Goal: Navigation & Orientation: Find specific page/section

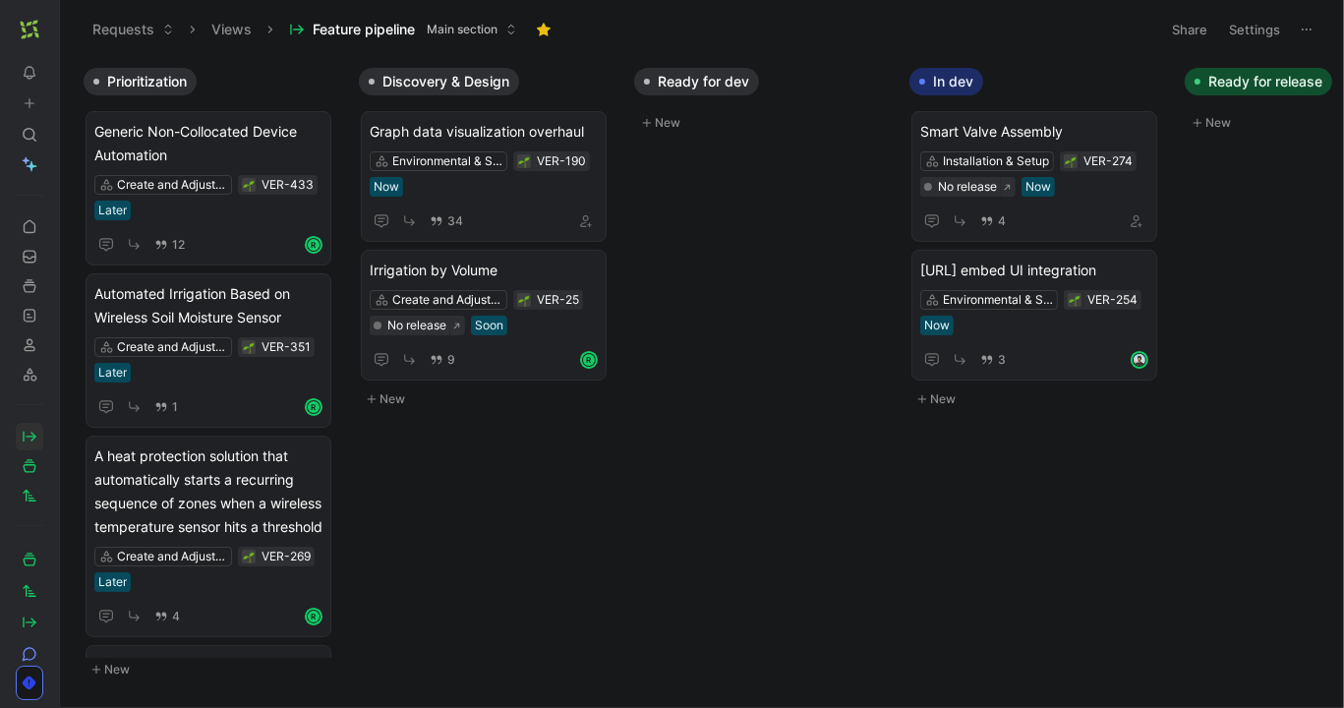
click at [56, 29] on button at bounding box center [65, 30] width 28 height 28
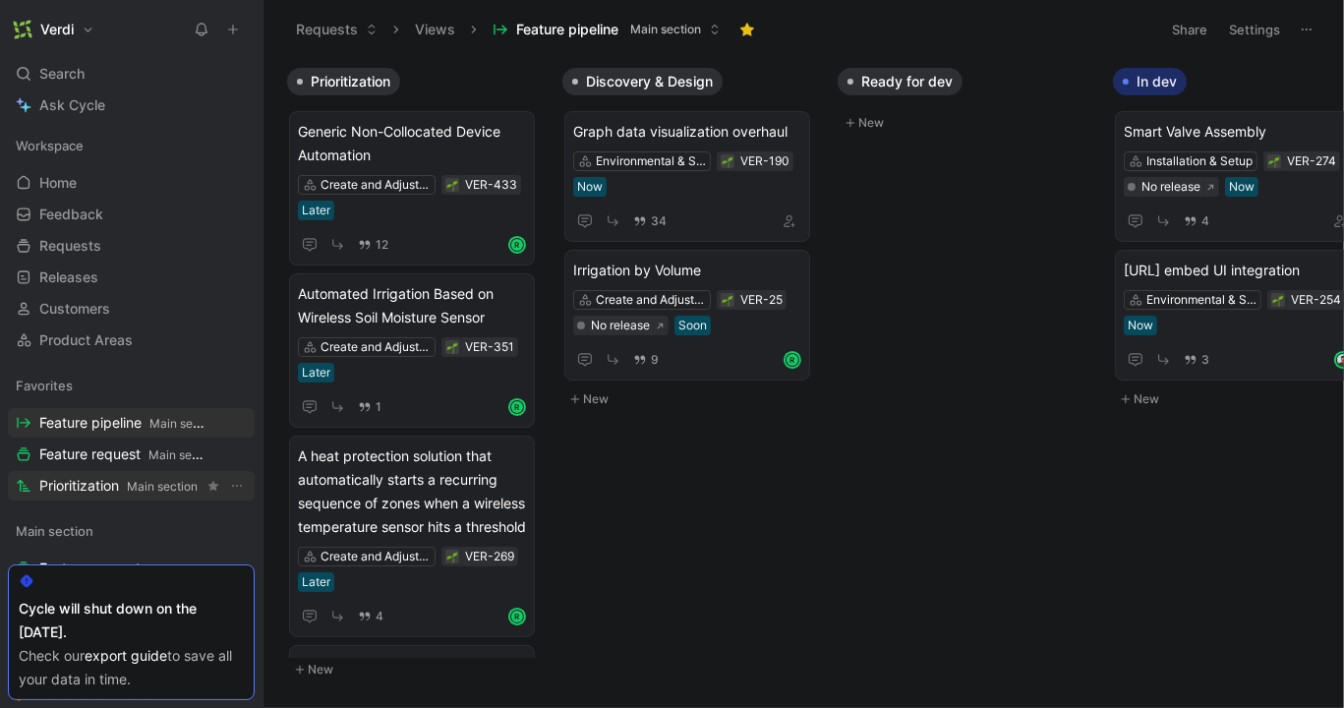
click at [121, 480] on span "Prioritization Main section" at bounding box center [118, 486] width 158 height 21
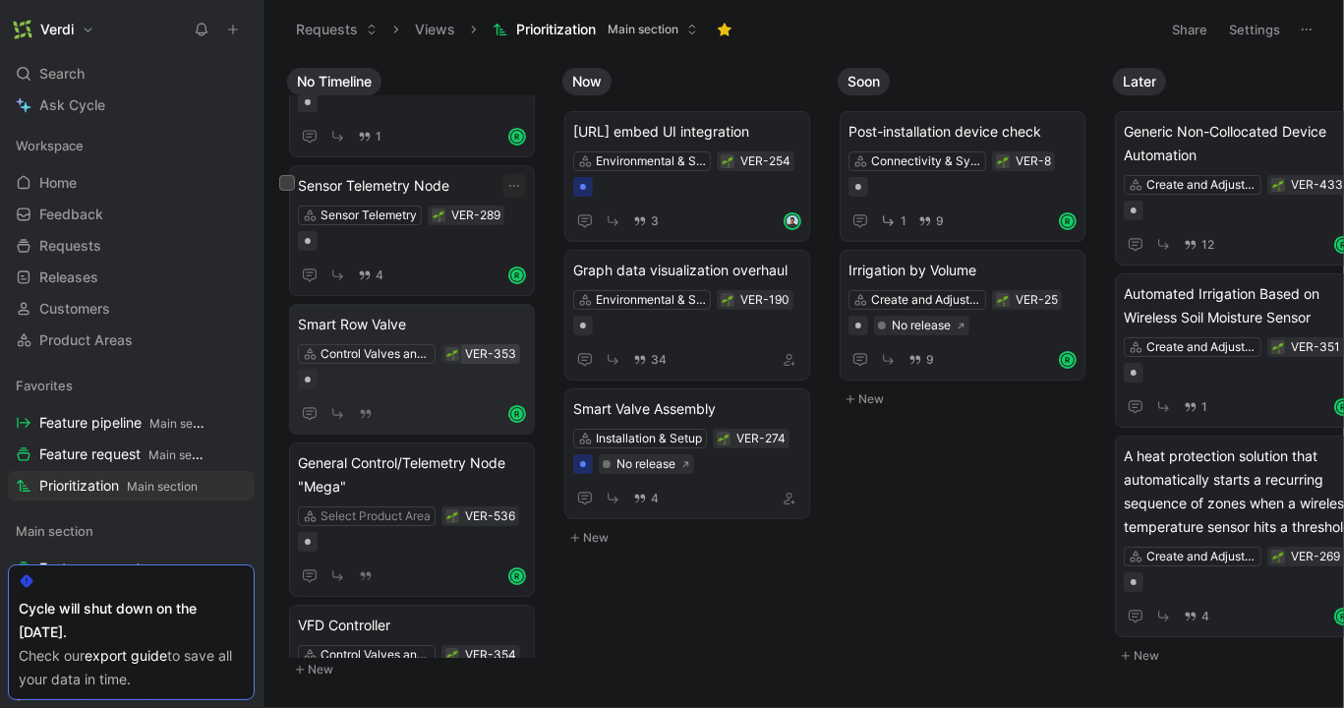
scroll to position [141, 0]
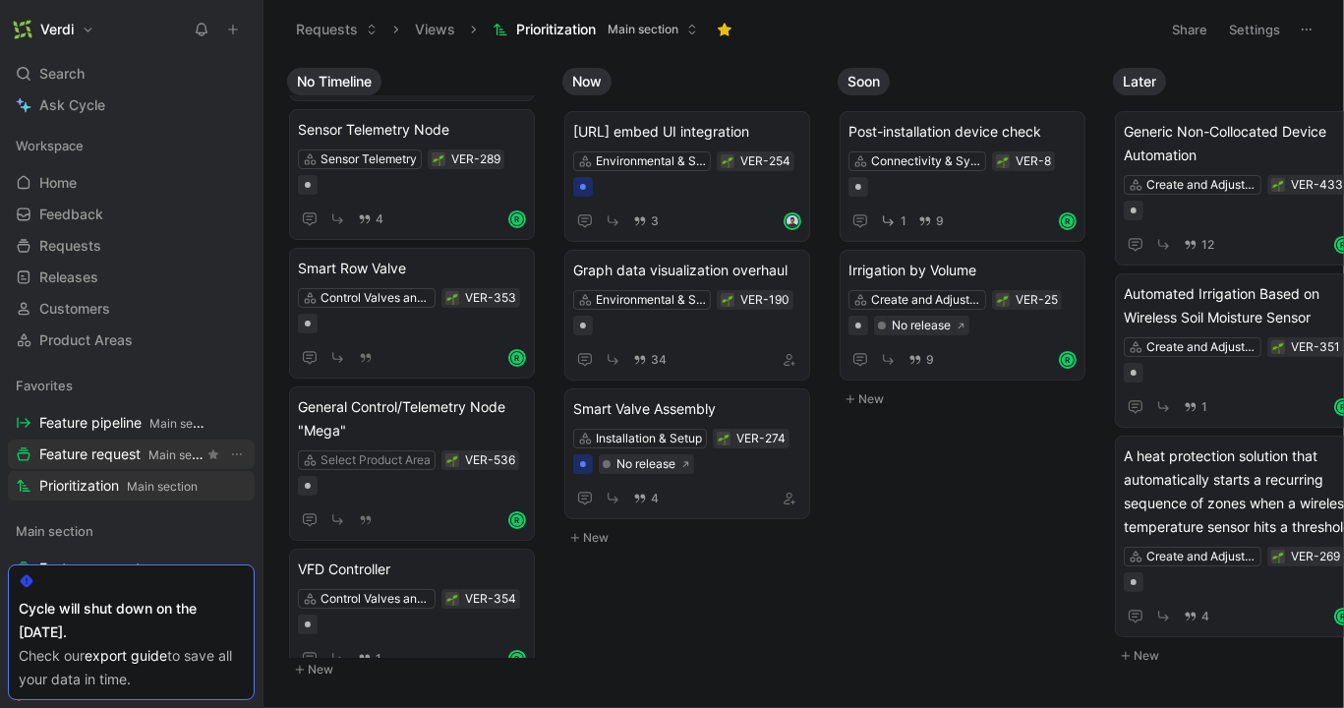
click at [154, 450] on span "Main section" at bounding box center [183, 454] width 71 height 15
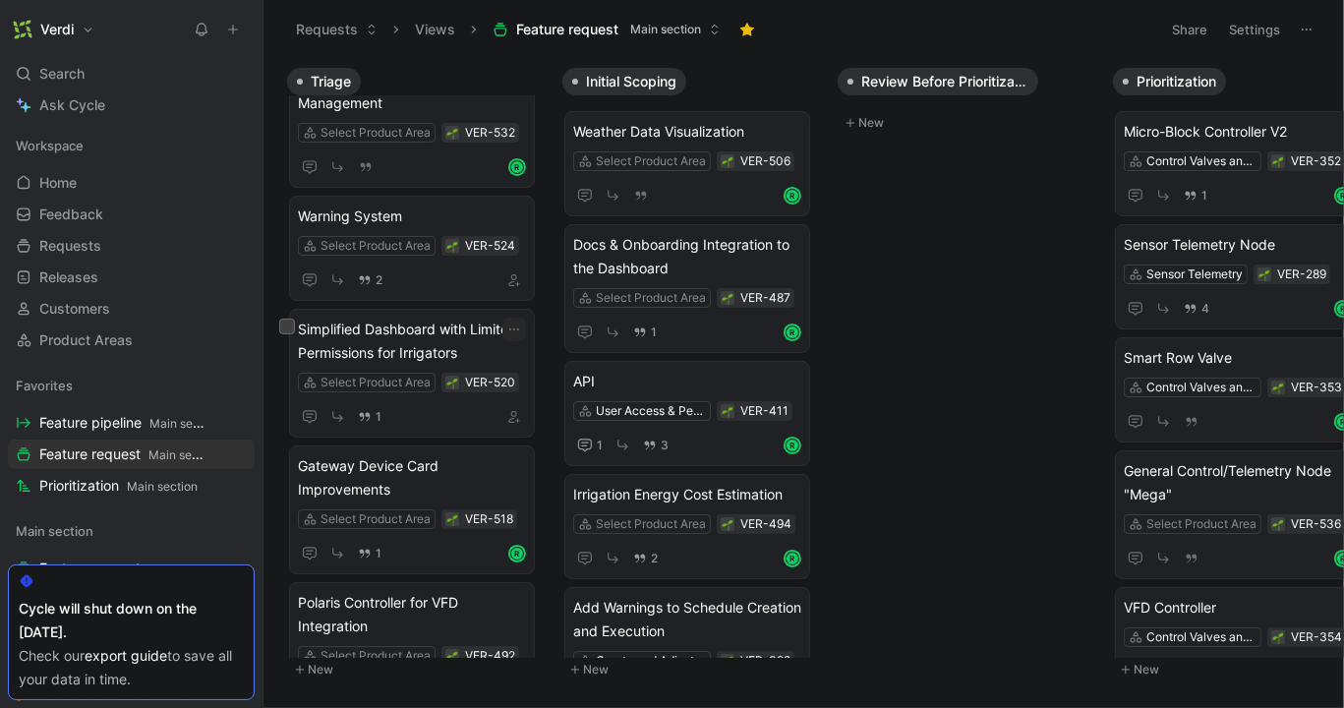
scroll to position [447, 0]
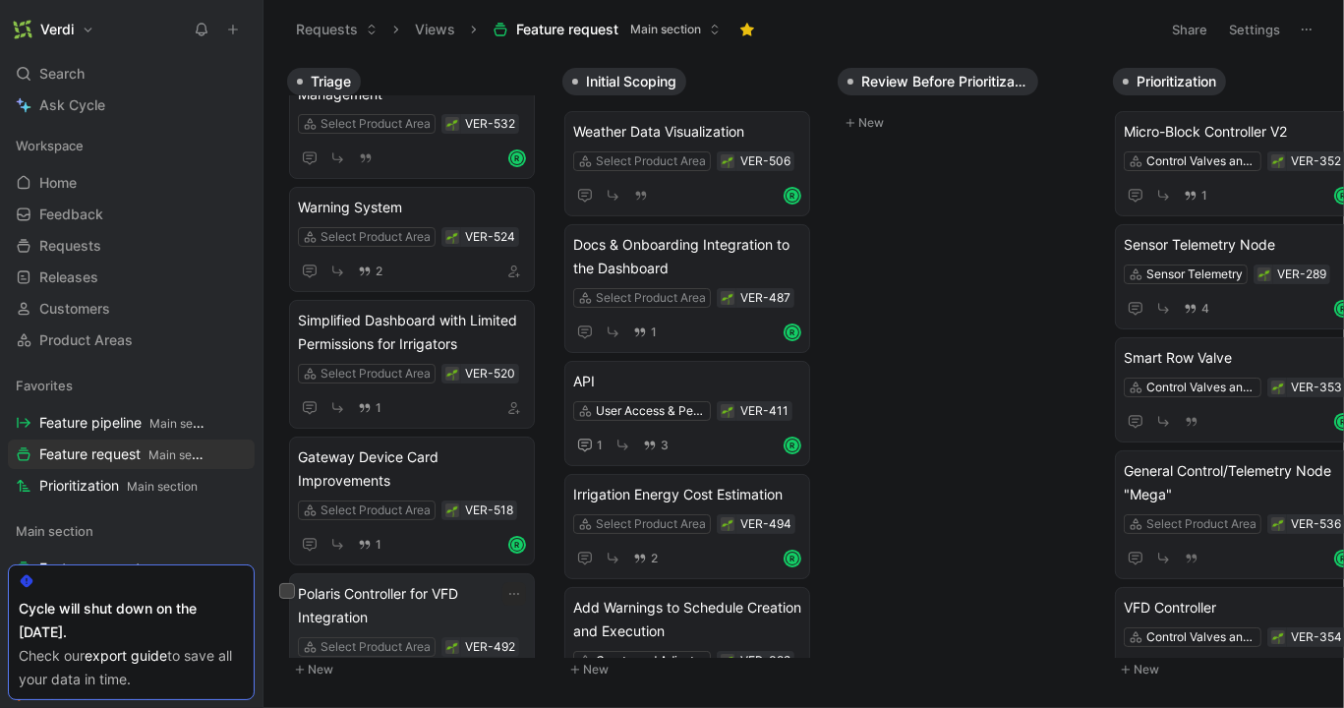
click at [389, 582] on span "Polaris Controller for VFD Integration" at bounding box center [412, 605] width 228 height 47
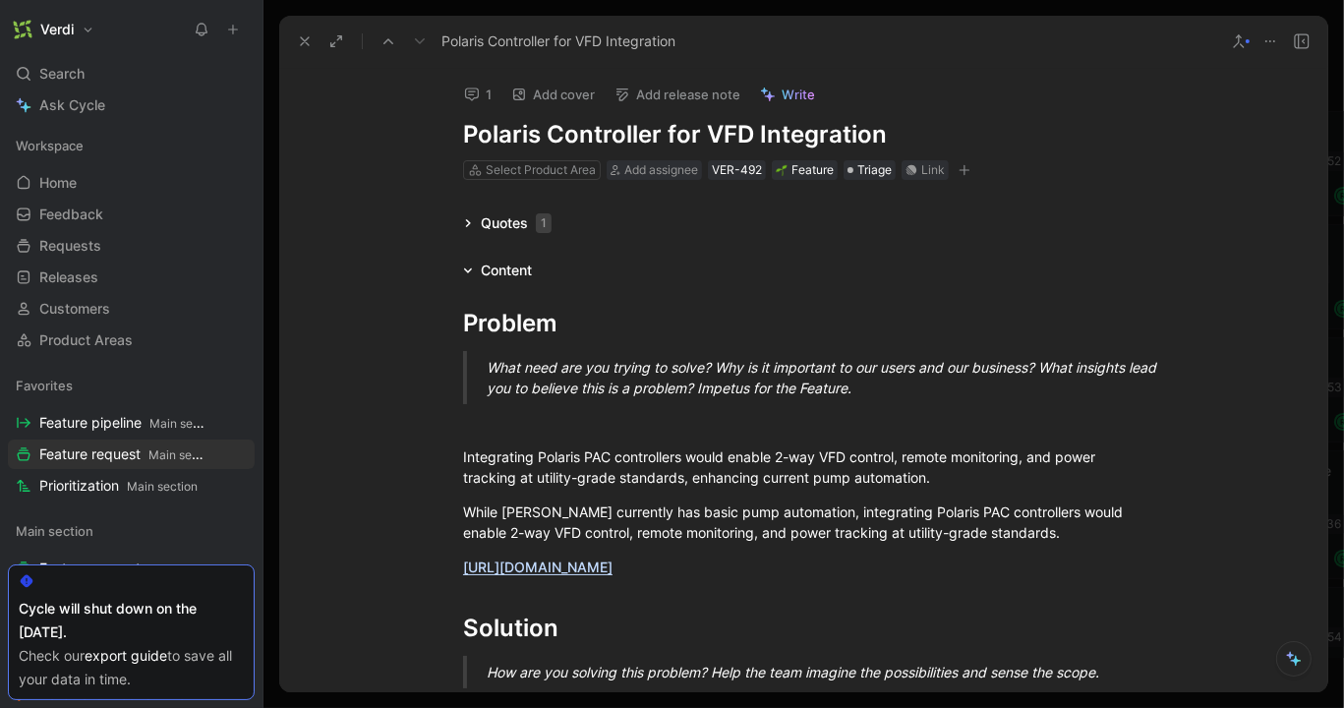
scroll to position [39, 0]
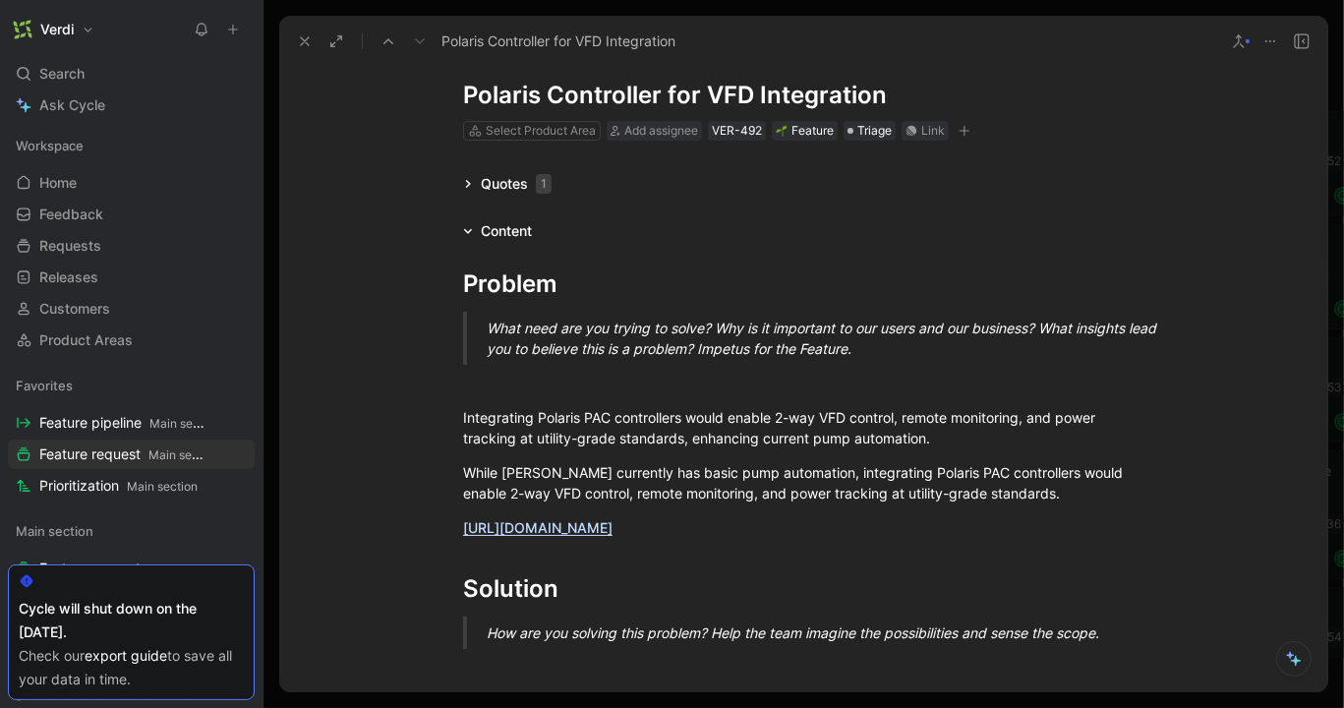
click at [256, 31] on use at bounding box center [262, 30] width 12 height 12
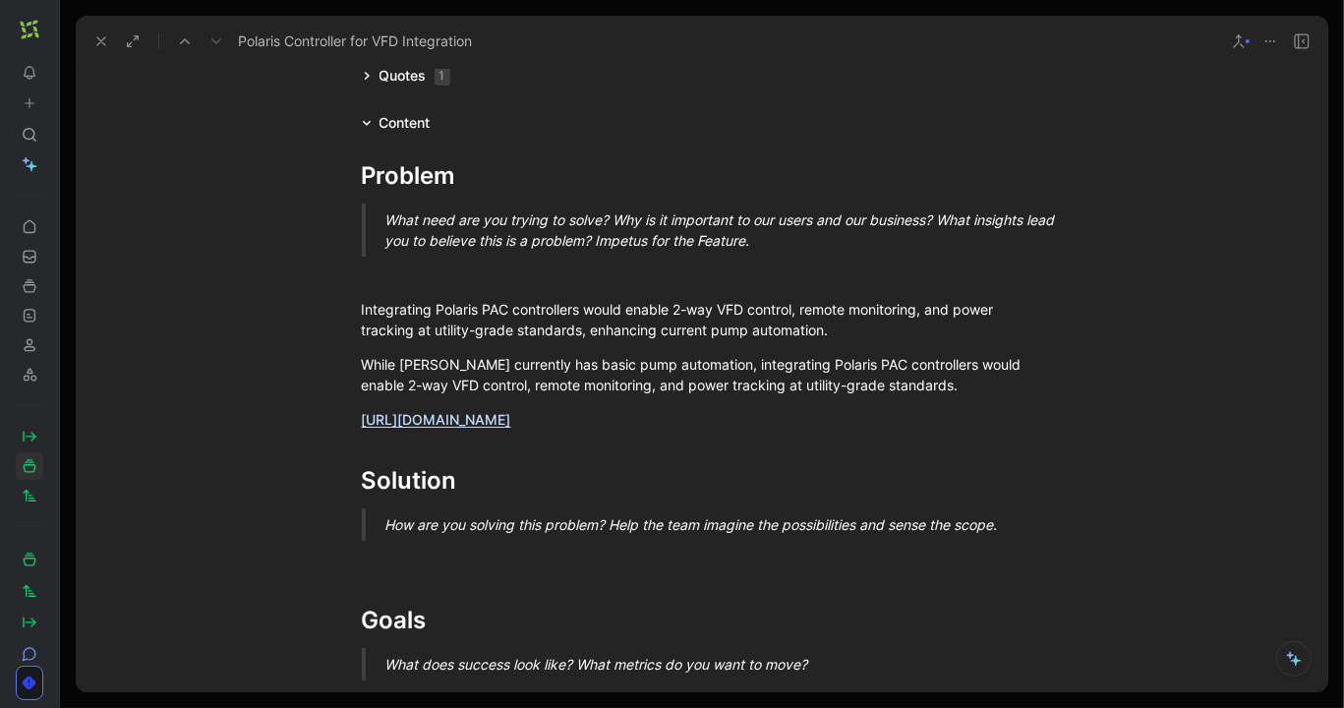
scroll to position [174, 0]
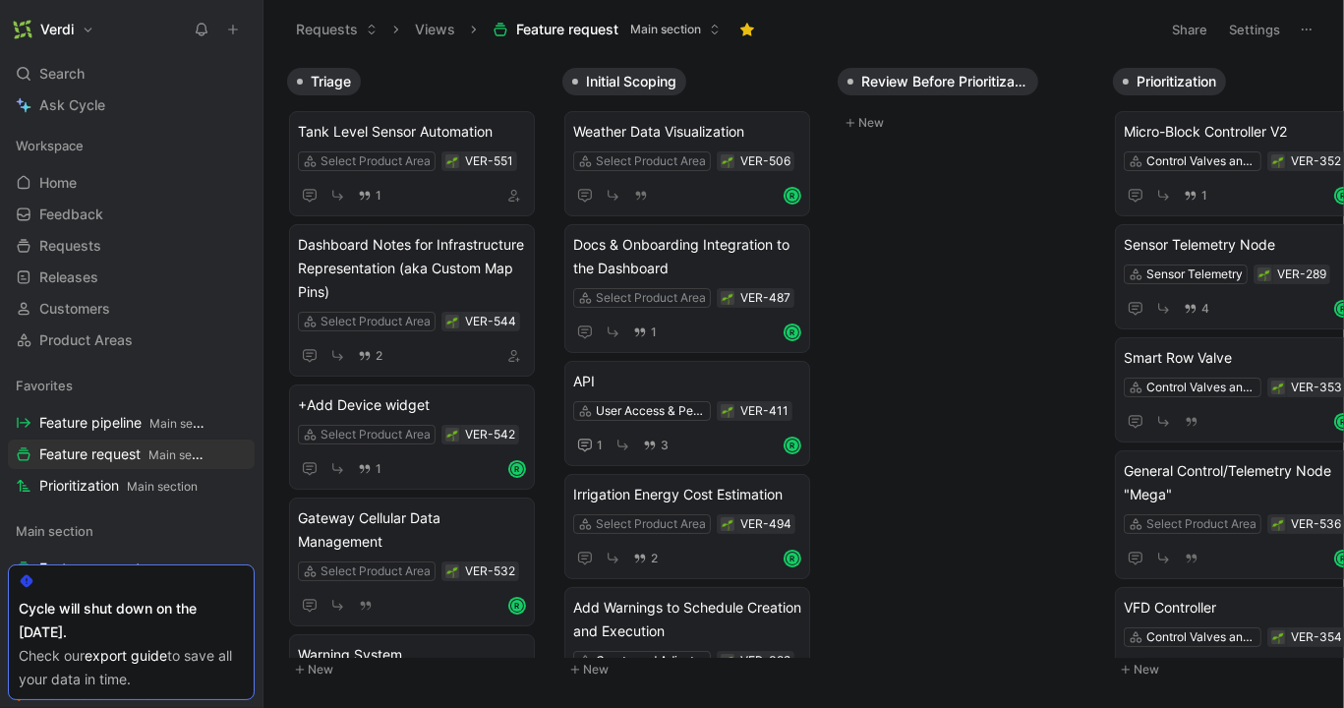
scroll to position [38, 0]
